Goal: Task Accomplishment & Management: Use online tool/utility

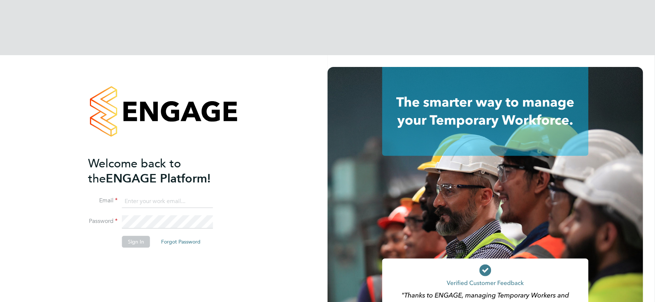
type input "vistry@caval.co.uk"
click at [139, 237] on button "Sign In" at bounding box center [136, 243] width 28 height 12
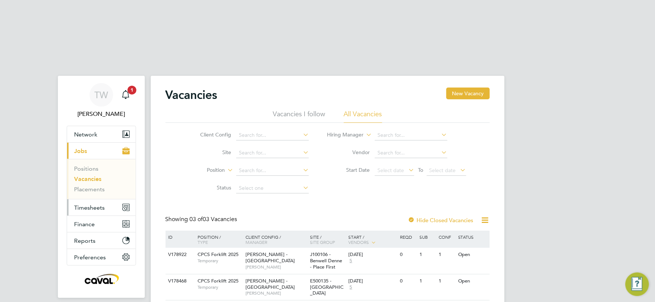
click at [102, 204] on span "Timesheets" at bounding box center [89, 207] width 31 height 7
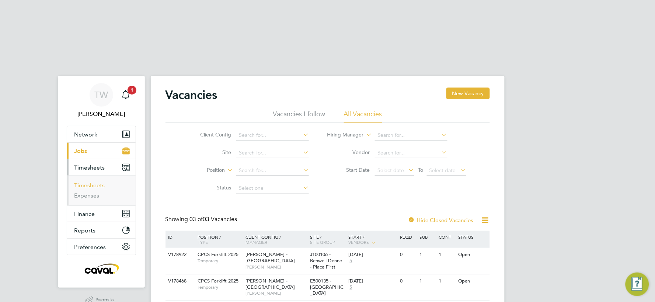
click at [96, 182] on link "Timesheets" at bounding box center [89, 185] width 31 height 7
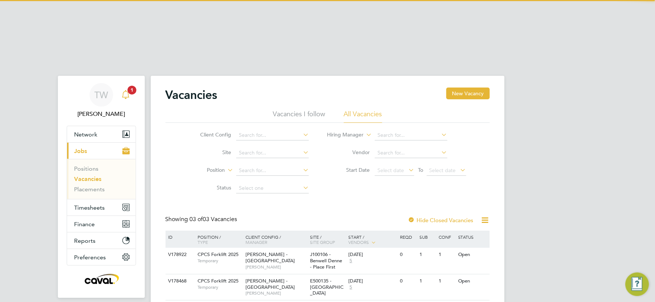
click at [130, 86] on span "1" at bounding box center [131, 90] width 9 height 9
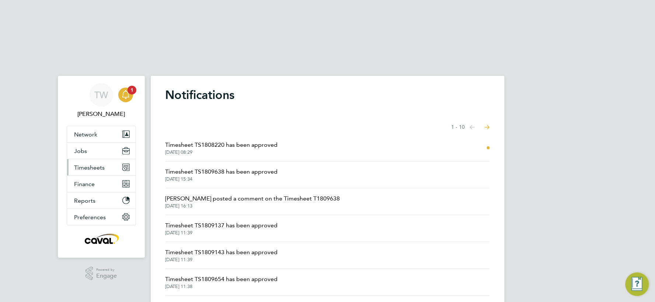
click at [101, 164] on span "Timesheets" at bounding box center [89, 167] width 31 height 7
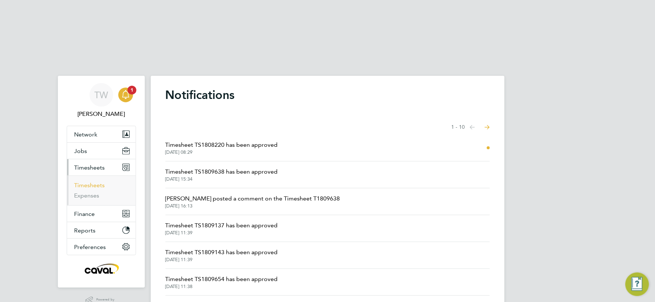
click at [91, 182] on link "Timesheets" at bounding box center [89, 185] width 31 height 7
